Goal: Use online tool/utility: Utilize a website feature to perform a specific function

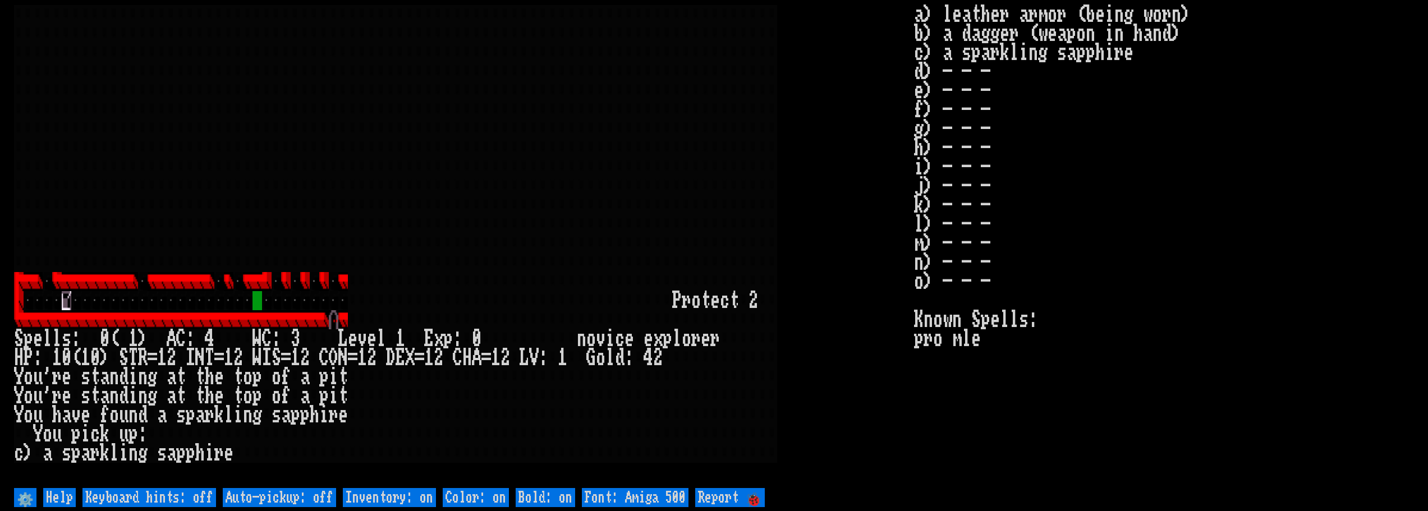
click at [269, 506] on off "Auto-pickup: off" at bounding box center [279, 497] width 113 height 19
type off "Auto-pickup: on"
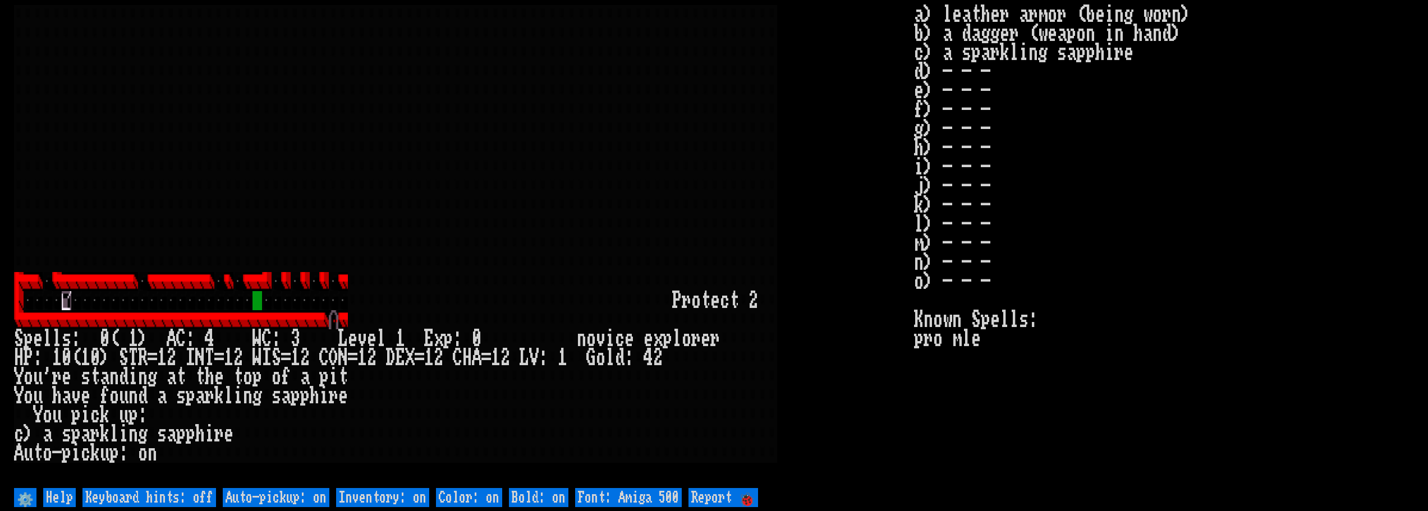
click at [198, 497] on off "Keyboard hints: off" at bounding box center [149, 497] width 134 height 19
type off "Keyboard hints: on"
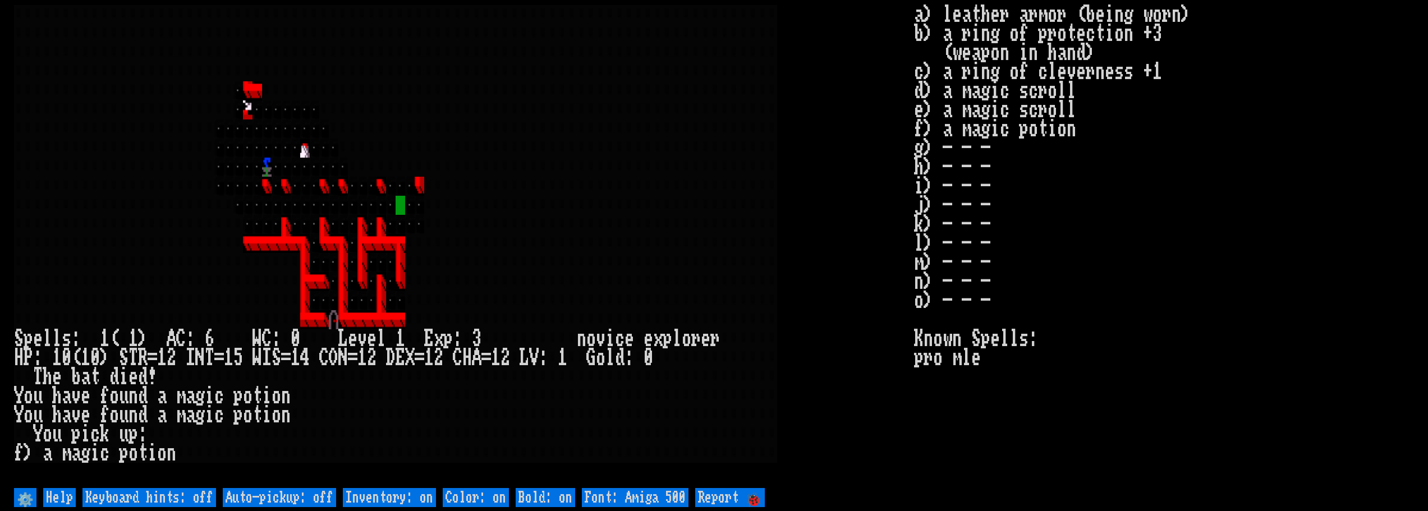
drag, startPoint x: 268, startPoint y: 501, endPoint x: 262, endPoint y: 499, distance: 6.4
click at [268, 500] on off "Auto-pickup: off" at bounding box center [279, 497] width 113 height 19
type off "Auto-pickup: on"
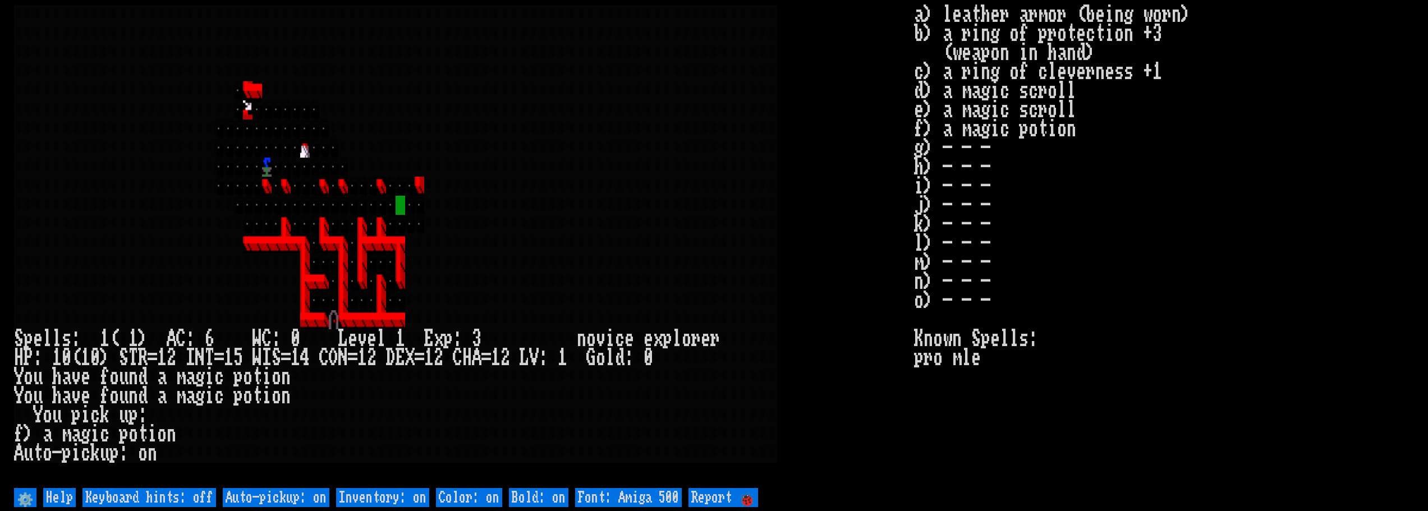
click at [188, 494] on off "Keyboard hints: off" at bounding box center [149, 497] width 134 height 19
type off "Keyboard hints: on"
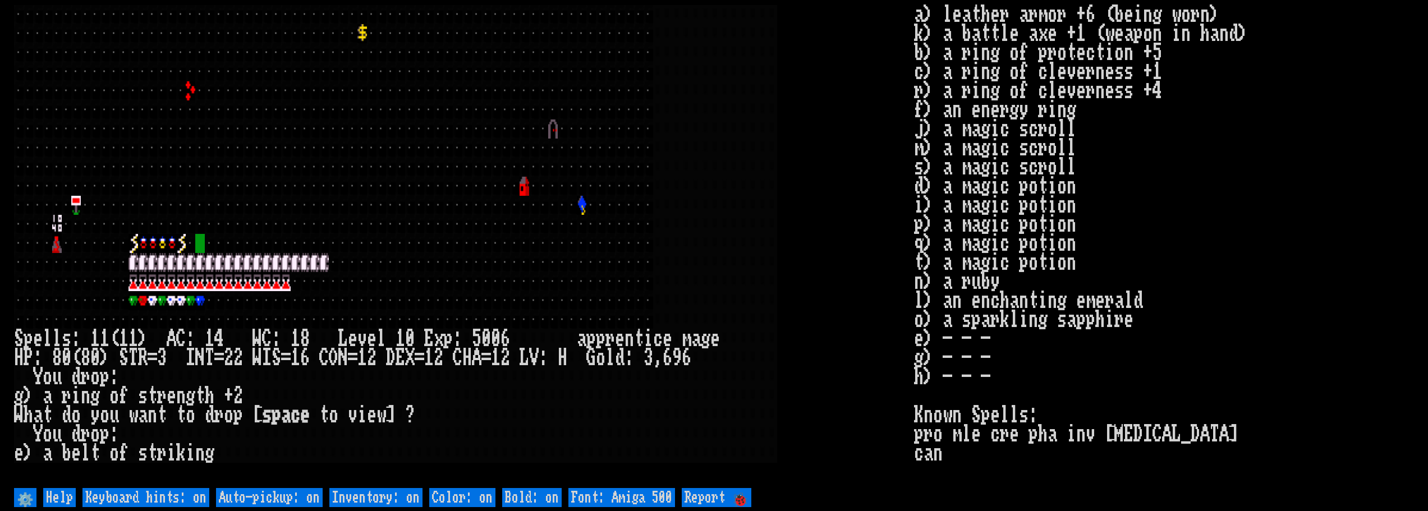
click at [310, 496] on off "Auto-pickup: on" at bounding box center [269, 497] width 107 height 19
type off "Auto-pickup: off"
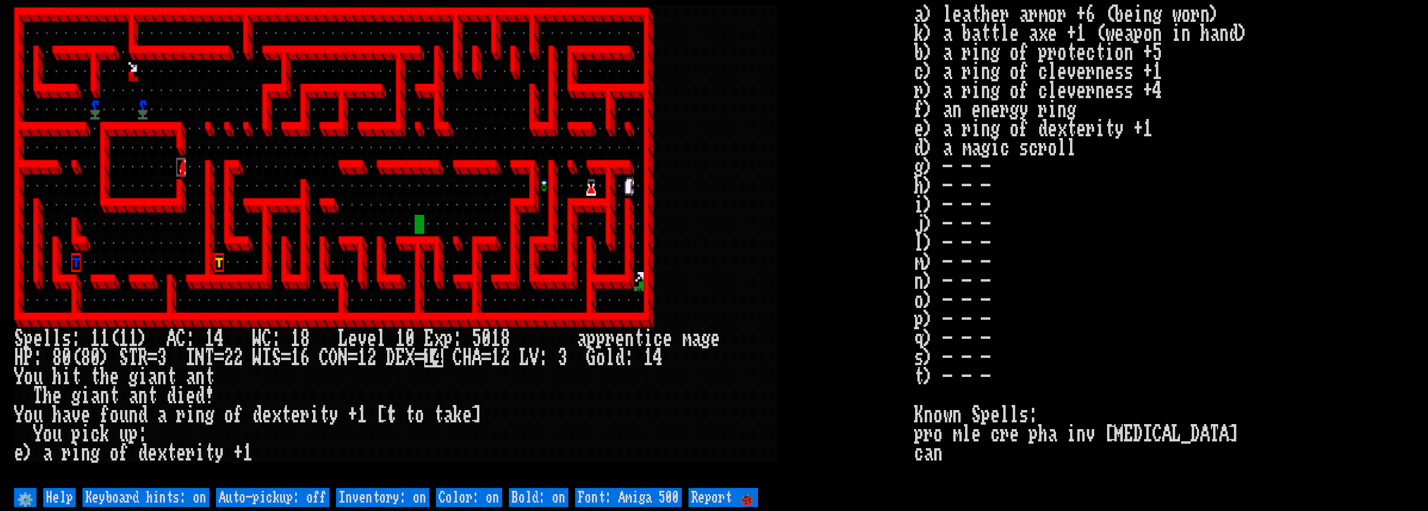
click at [254, 499] on off "Auto-pickup: off" at bounding box center [272, 497] width 113 height 19
type off "Auto-pickup: on"
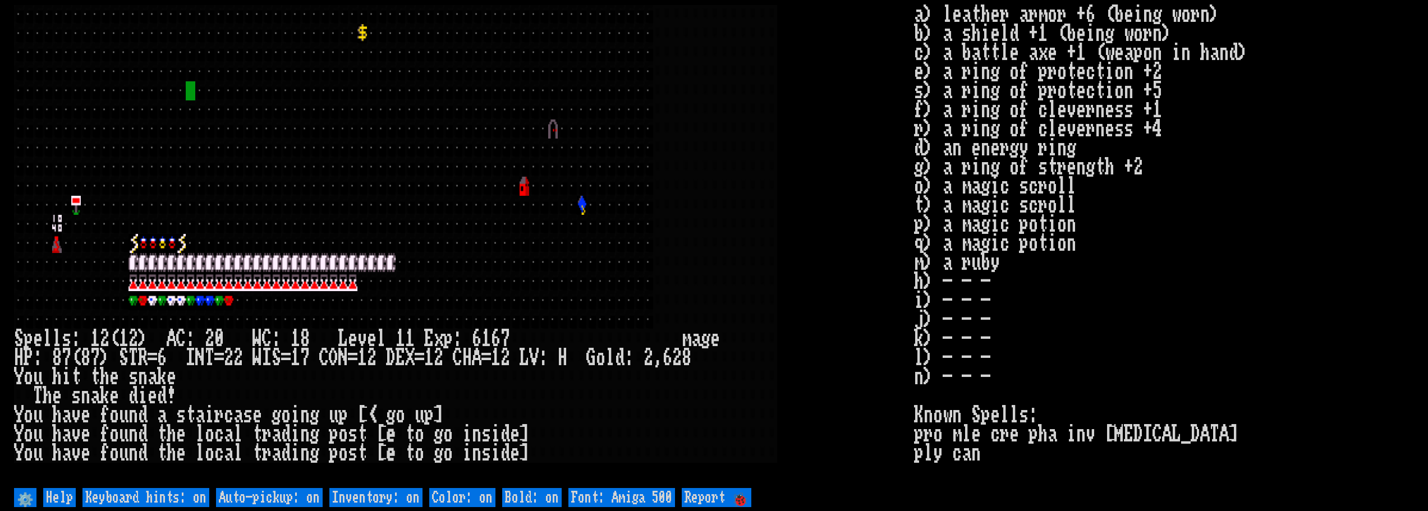
click at [254, 499] on off "Auto-pickup: on" at bounding box center [269, 497] width 107 height 19
type off "Auto-pickup: off"
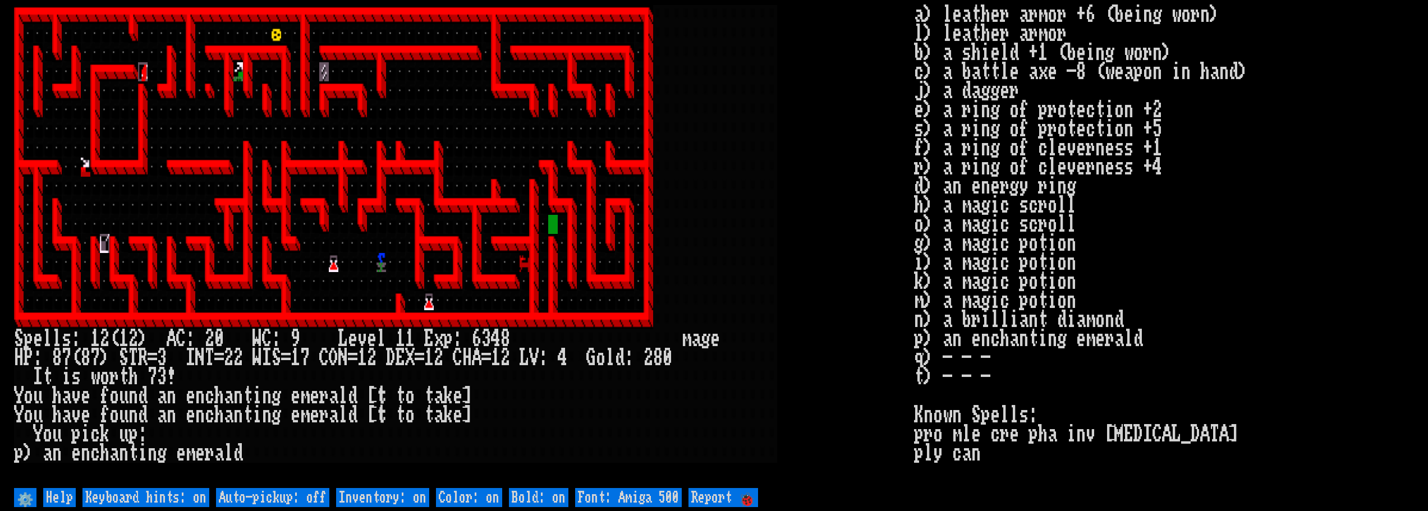
click at [254, 497] on off "Auto-pickup: off" at bounding box center [272, 497] width 113 height 19
type off "Auto-pickup: on"
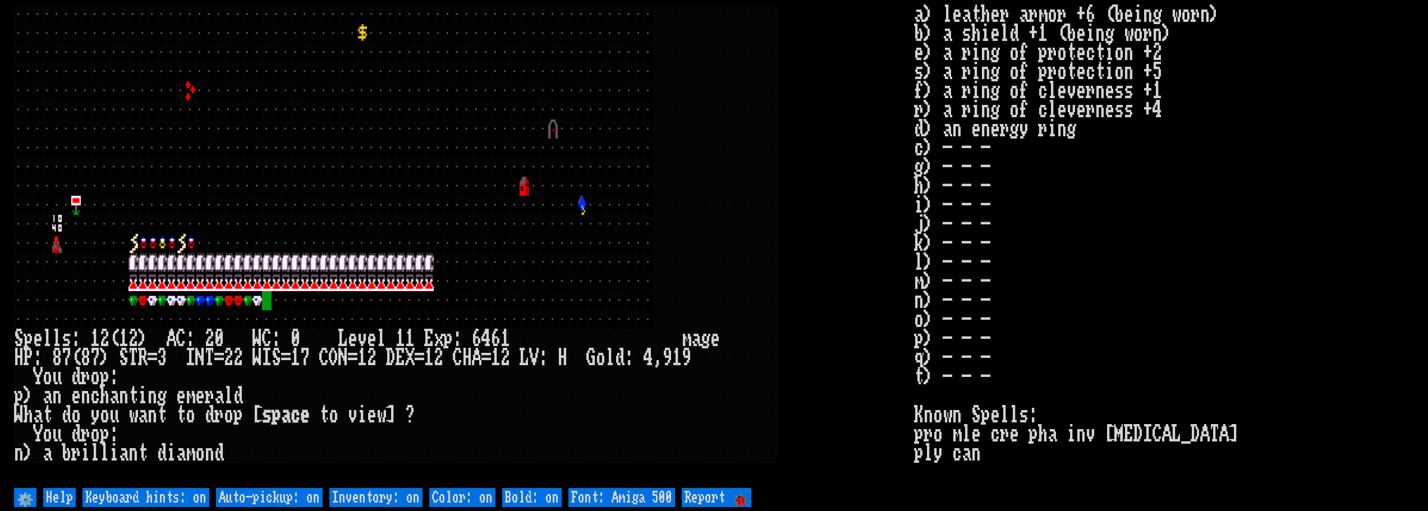
click at [254, 497] on off "Auto-pickup: on" at bounding box center [269, 497] width 107 height 19
type off "Auto-pickup: off"
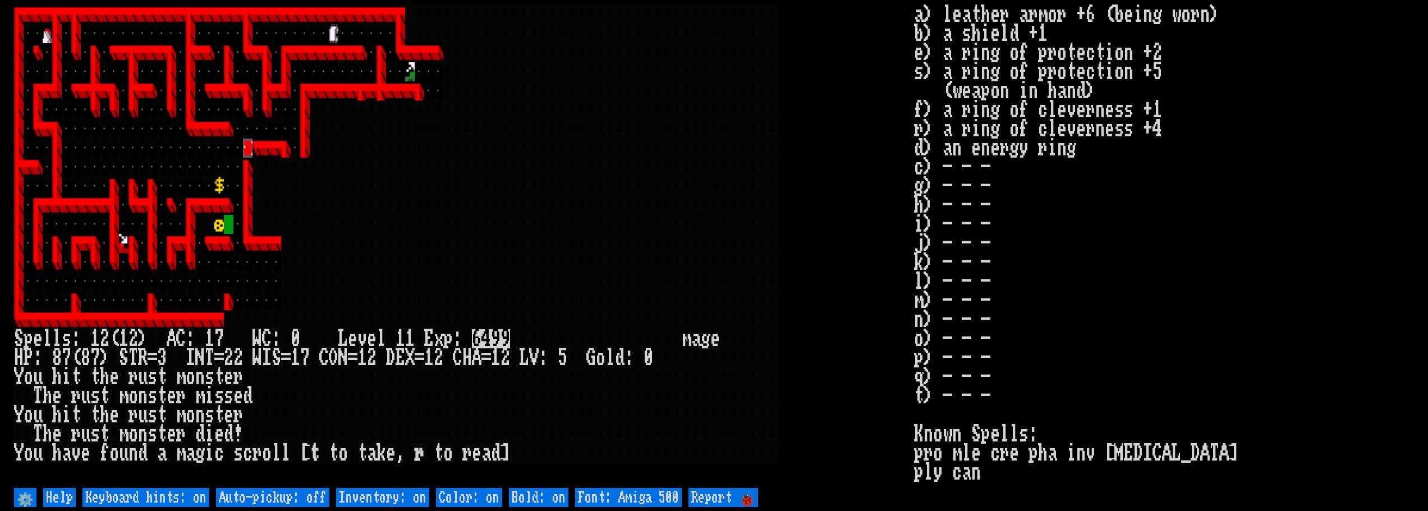
click at [254, 497] on off "Auto-pickup: off" at bounding box center [272, 497] width 113 height 19
type off "Auto-pickup: on"
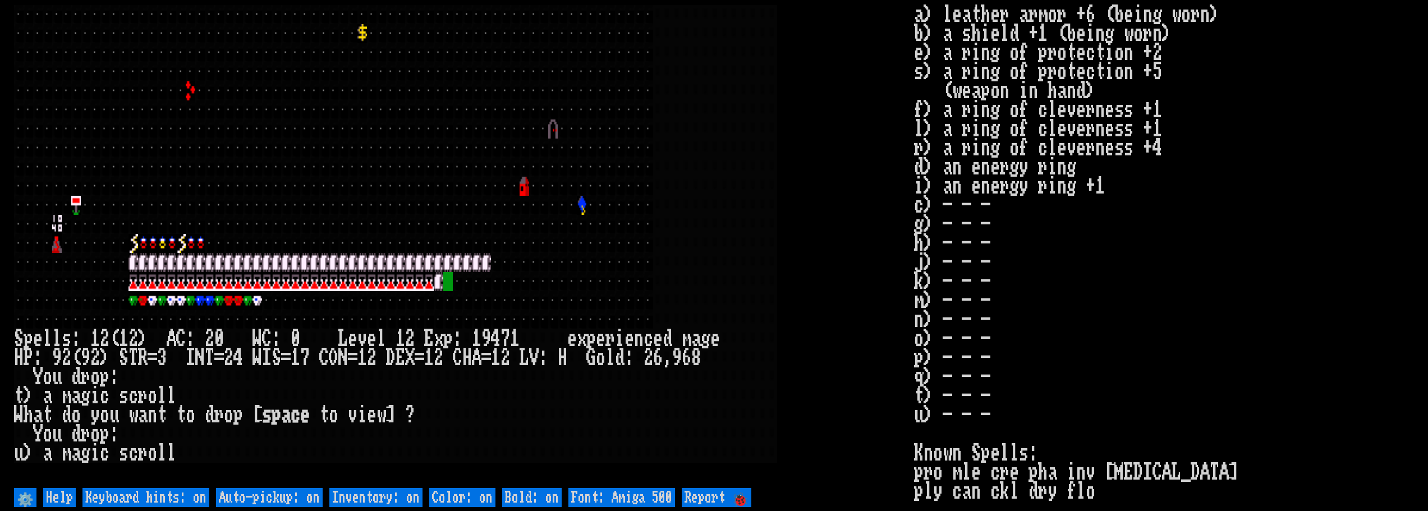
click at [256, 504] on off "Auto-pickup: on" at bounding box center [269, 497] width 107 height 19
type off "Auto-pickup: off"
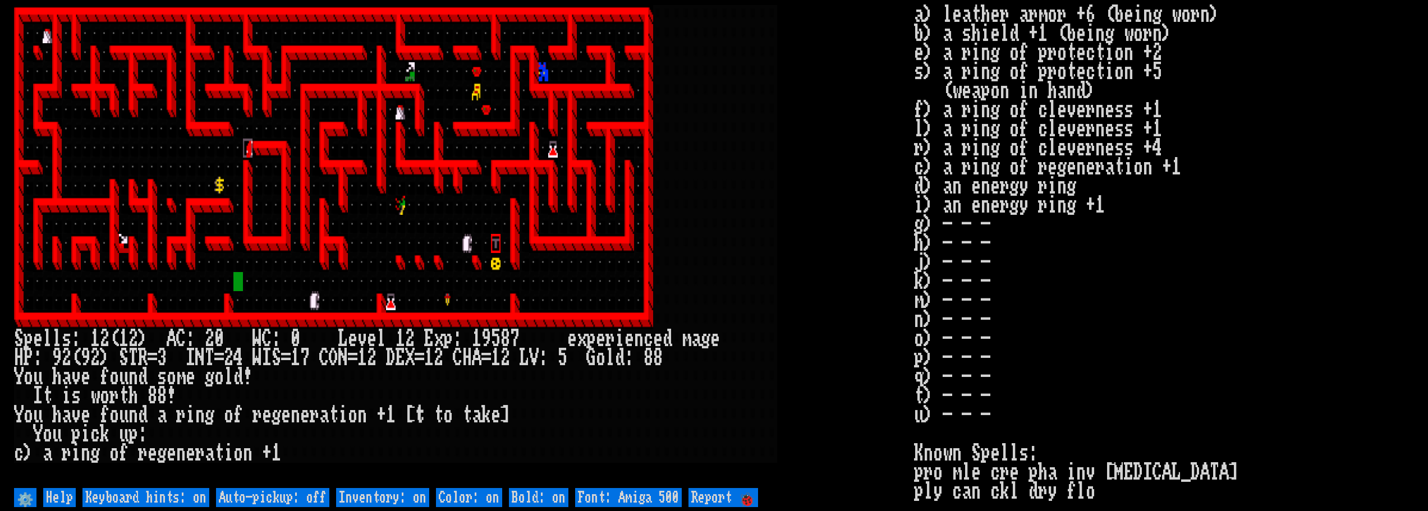
click at [256, 504] on off "Auto-pickup: off" at bounding box center [272, 497] width 113 height 19
type off "Auto-pickup: on"
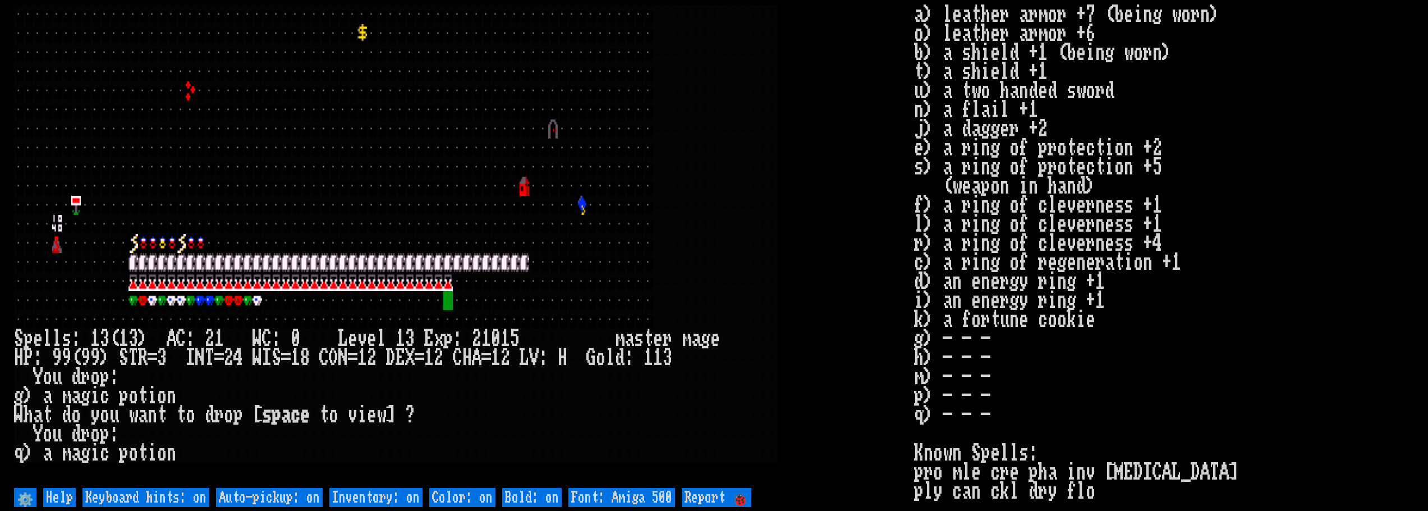
click at [256, 504] on off "Auto-pickup: on" at bounding box center [269, 497] width 107 height 19
type off "Auto-pickup: off"
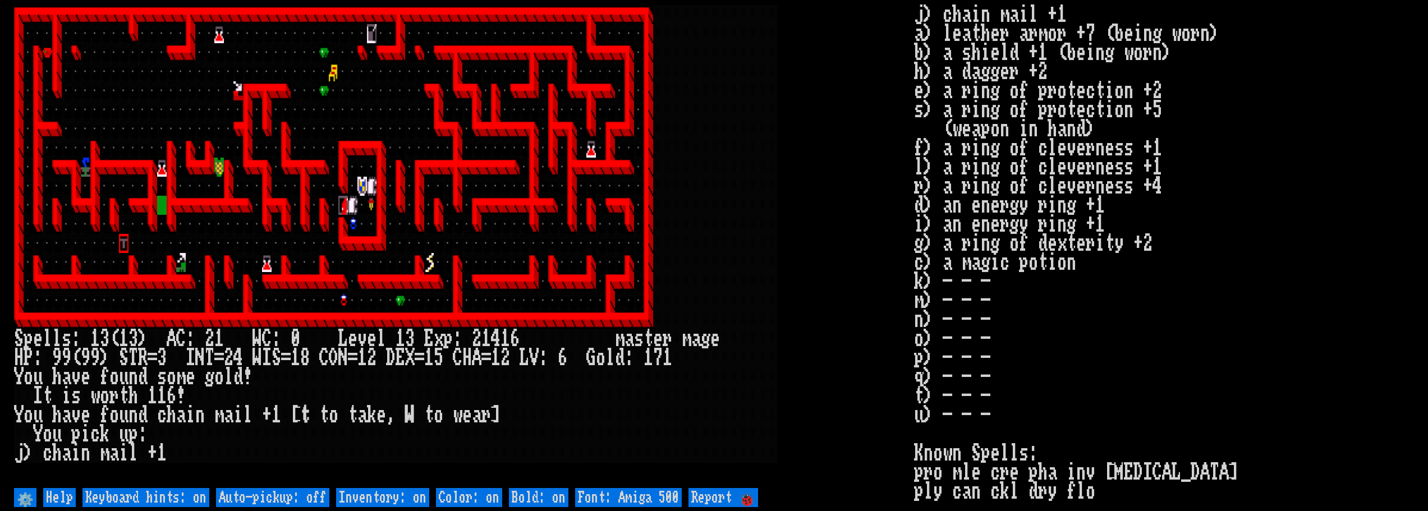
click at [256, 504] on off "Auto-pickup: off" at bounding box center [272, 497] width 113 height 19
type off "Auto-pickup: on"
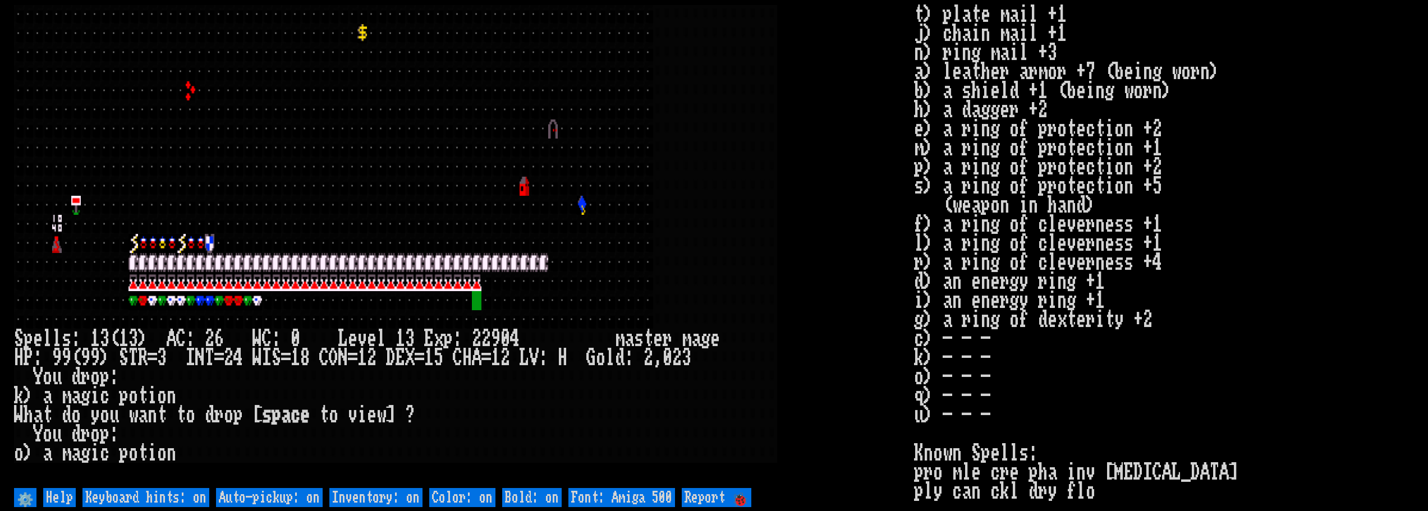
click at [246, 496] on off "Auto-pickup: on" at bounding box center [269, 497] width 107 height 19
type off "Auto-pickup: off"
